Goal: Navigation & Orientation: Find specific page/section

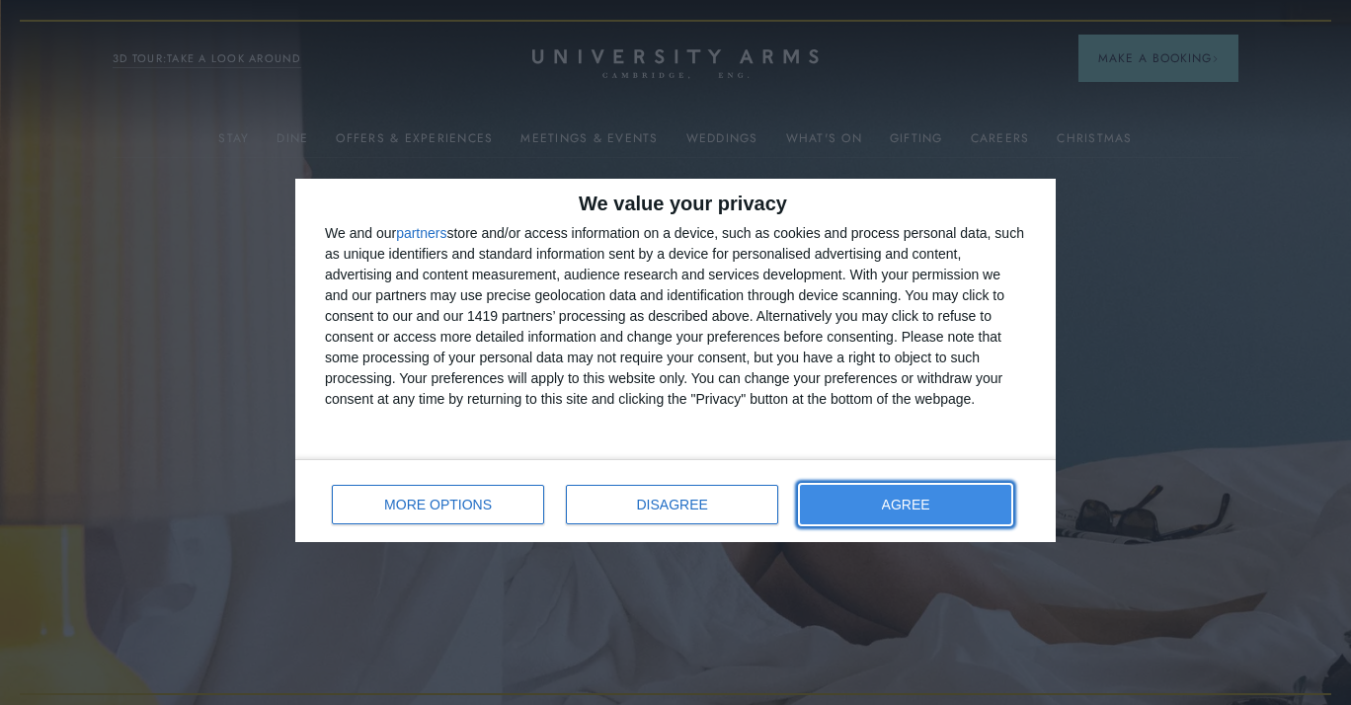
click at [976, 491] on button "AGREE" at bounding box center [905, 505] width 211 height 40
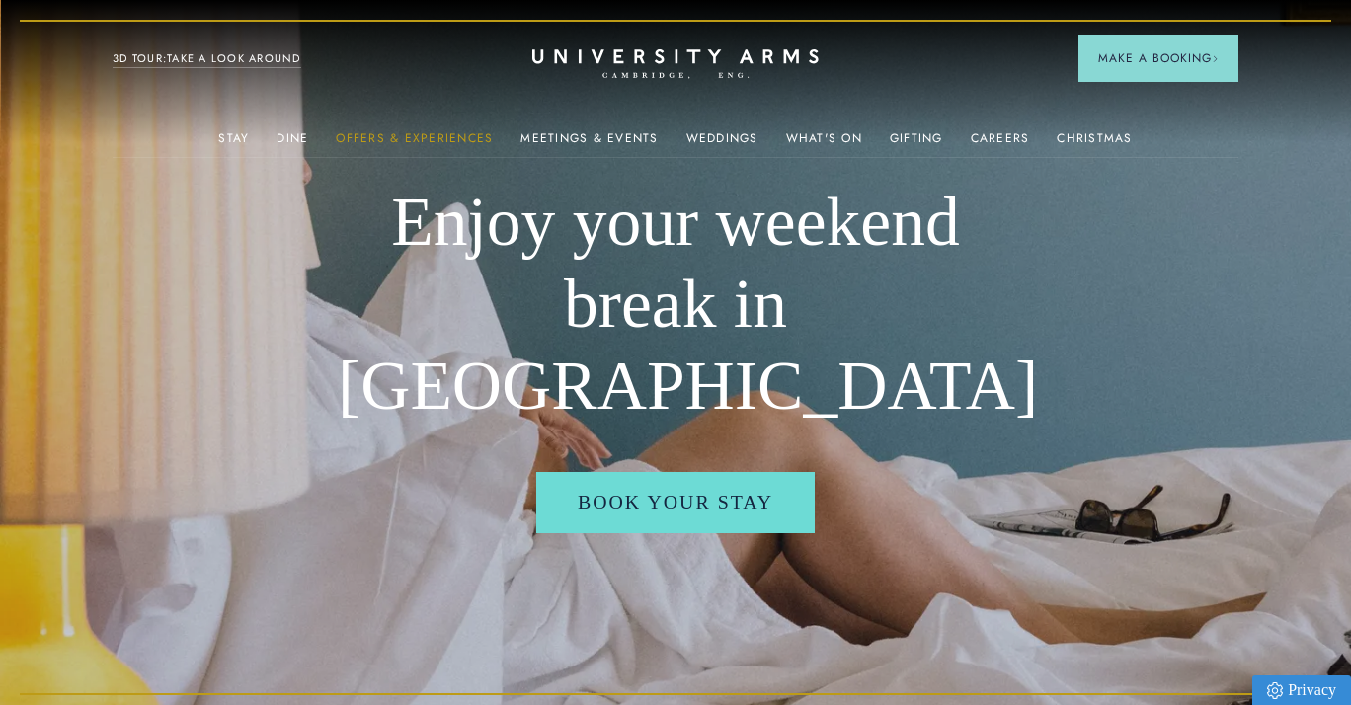
click at [436, 140] on link "Offers & Experiences" at bounding box center [414, 144] width 157 height 26
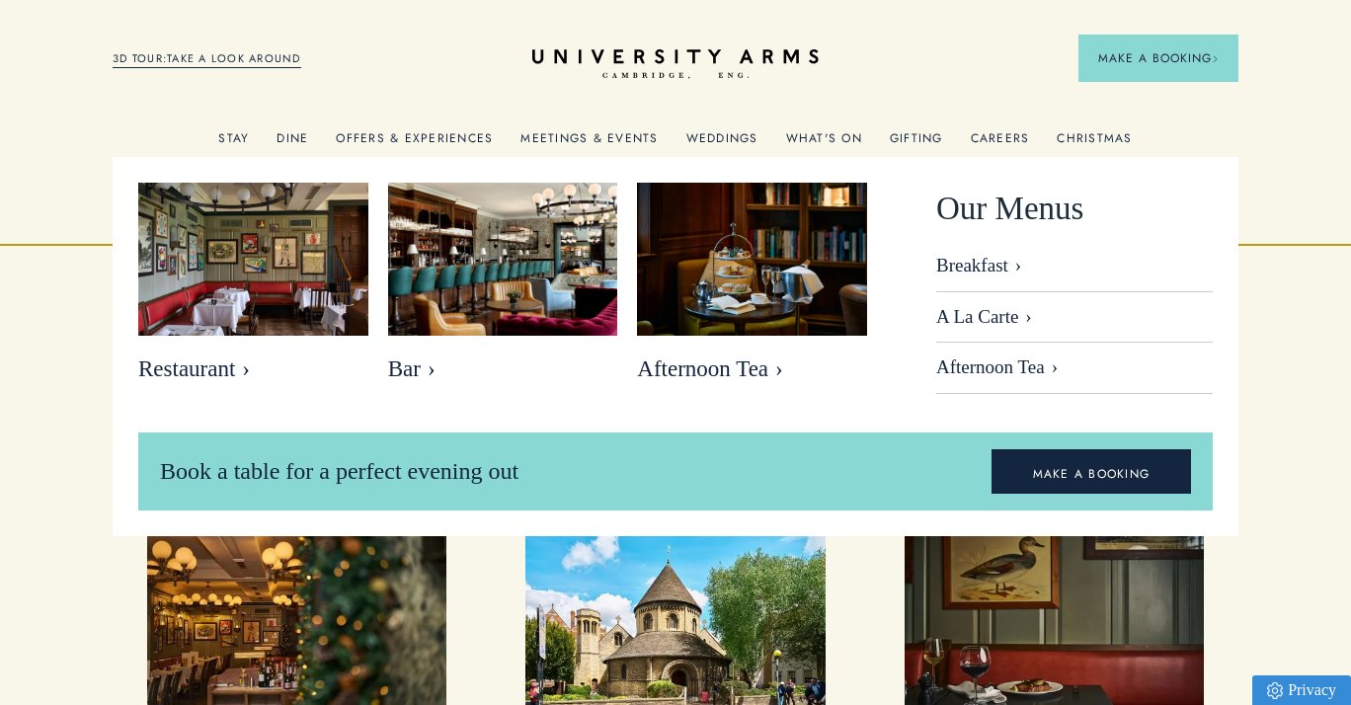
click at [302, 139] on link "Dine" at bounding box center [293, 144] width 32 height 26
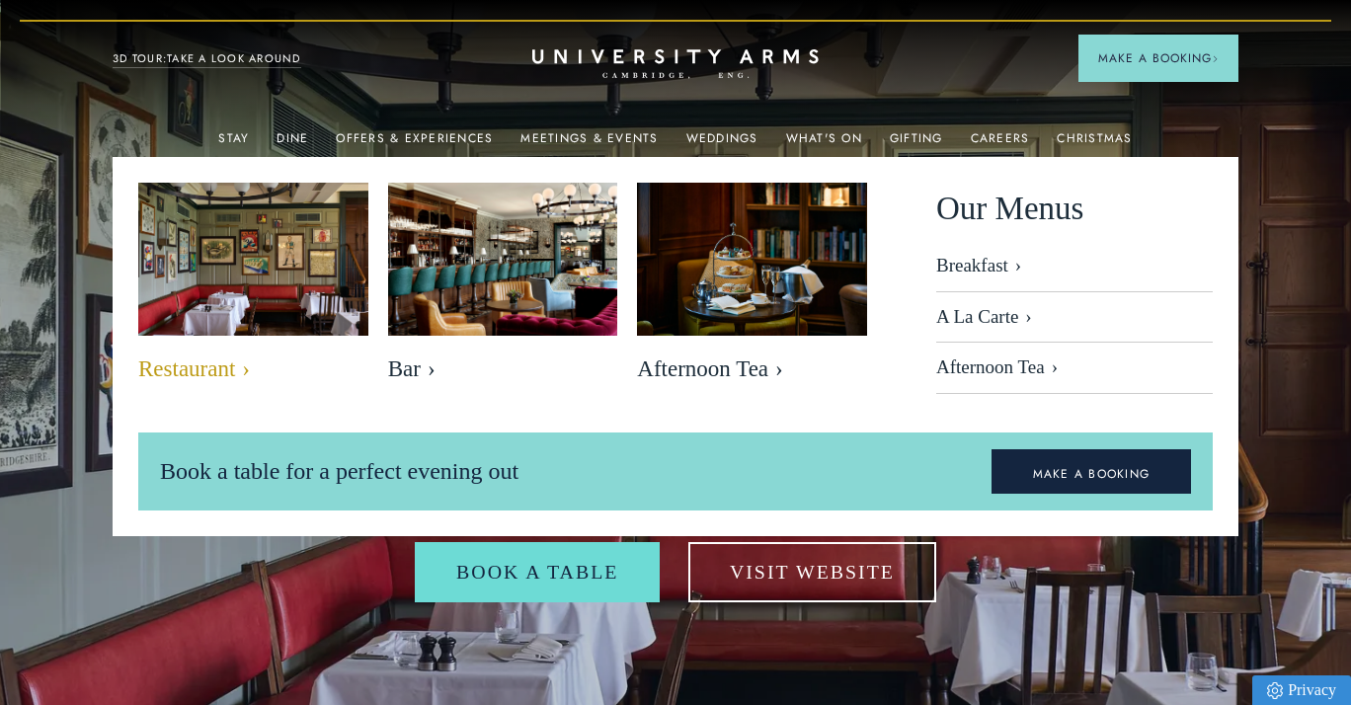
click at [252, 260] on img at bounding box center [253, 259] width 265 height 176
click at [244, 369] on span "Restaurant" at bounding box center [253, 370] width 230 height 28
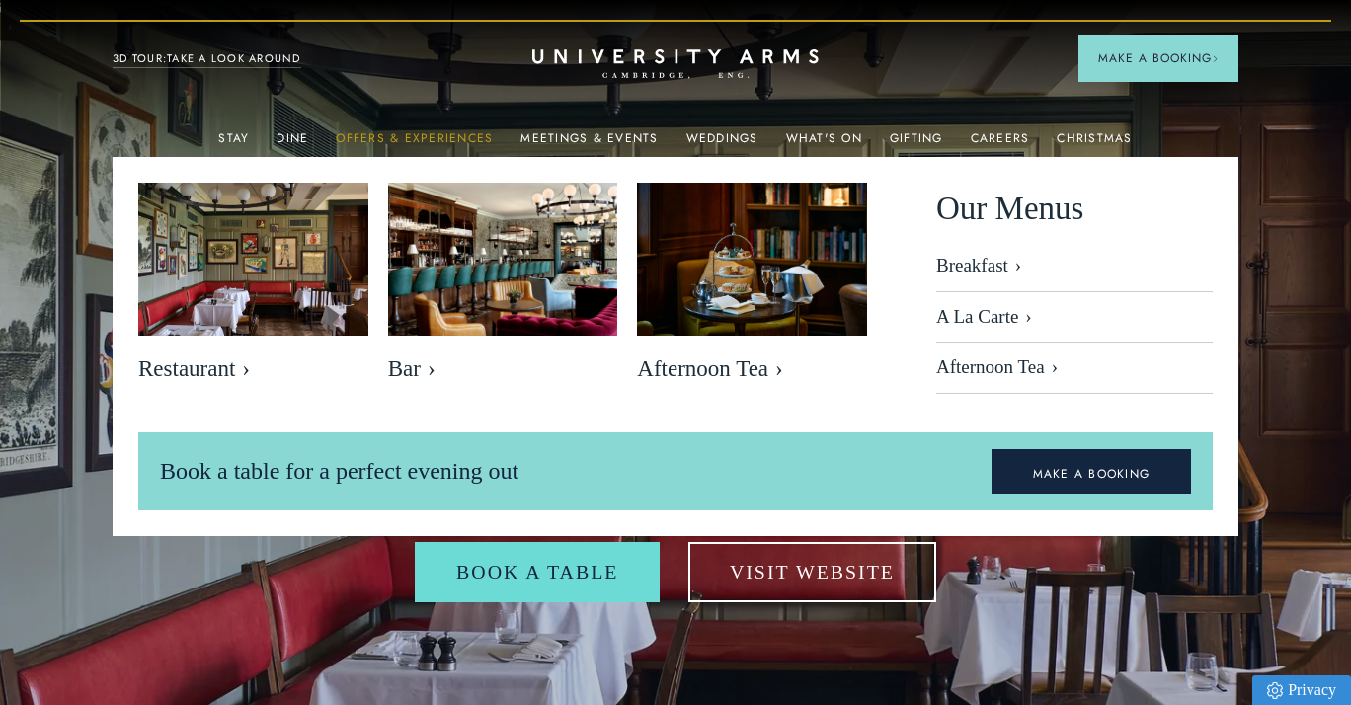
click at [469, 141] on link "Offers & Experiences" at bounding box center [414, 144] width 157 height 26
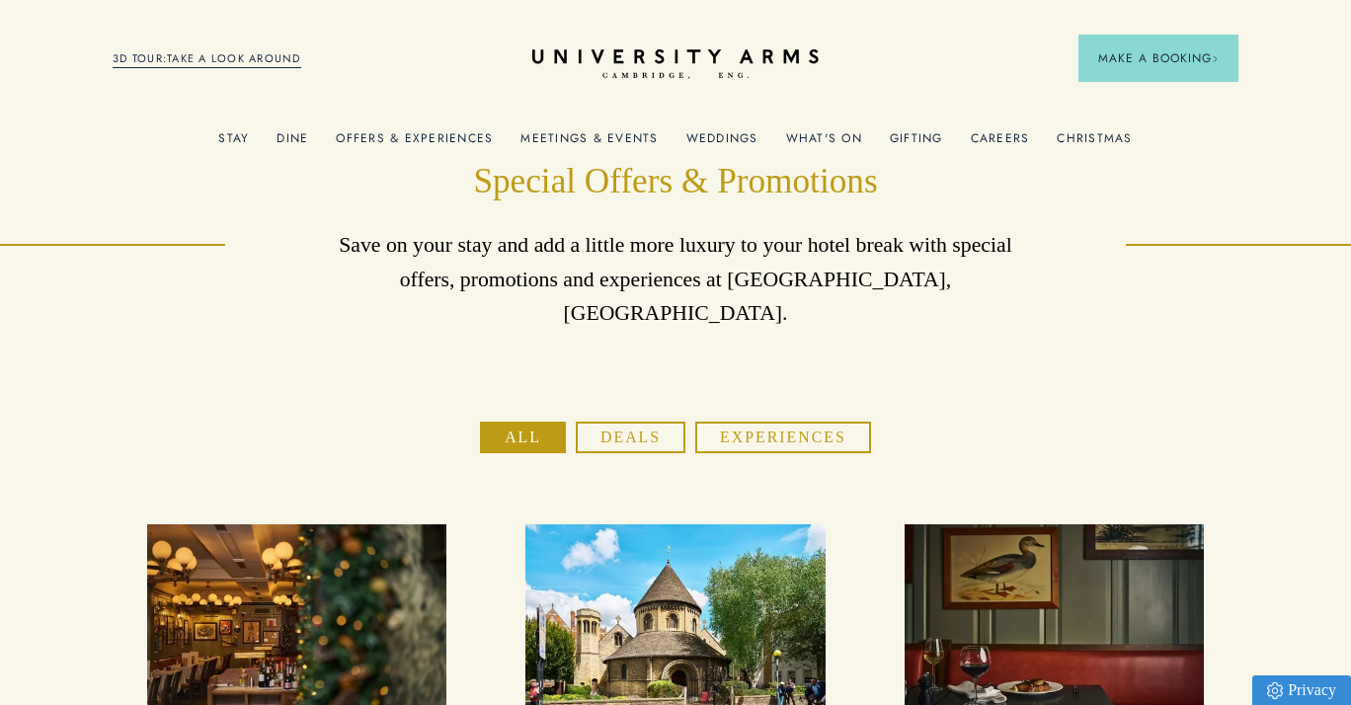
click at [816, 135] on link "What's On" at bounding box center [824, 144] width 76 height 26
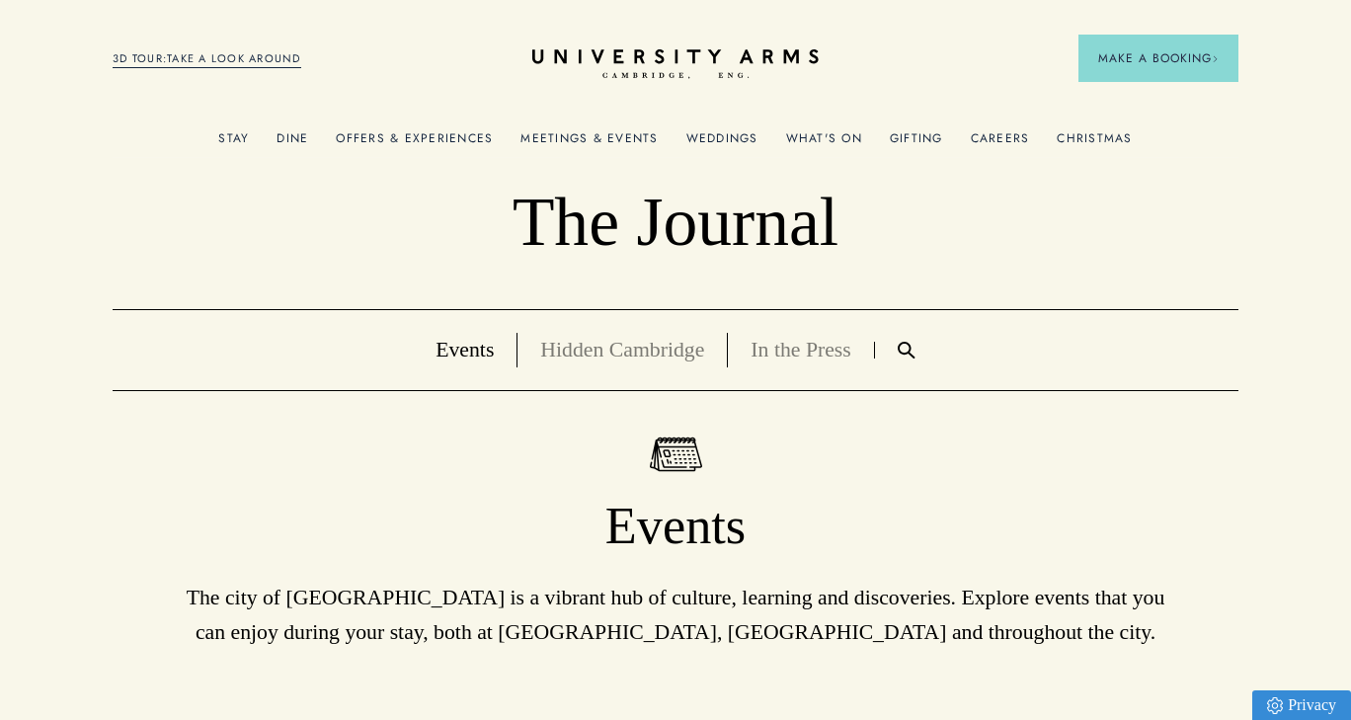
click at [611, 134] on link "Meetings & Events" at bounding box center [588, 144] width 137 height 26
